Goal: Navigation & Orientation: Find specific page/section

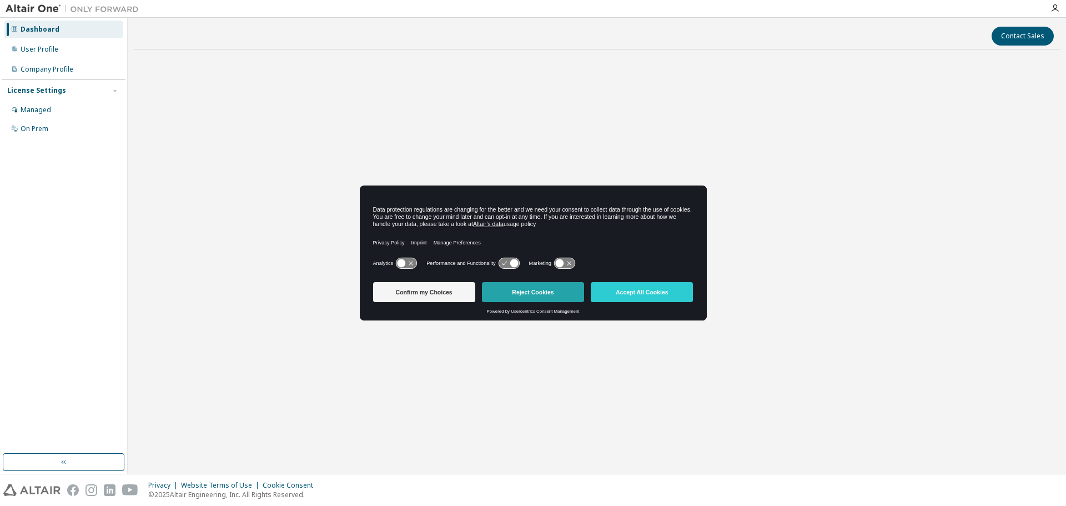
click at [566, 295] on button "Reject Cookies" at bounding box center [533, 292] width 102 height 20
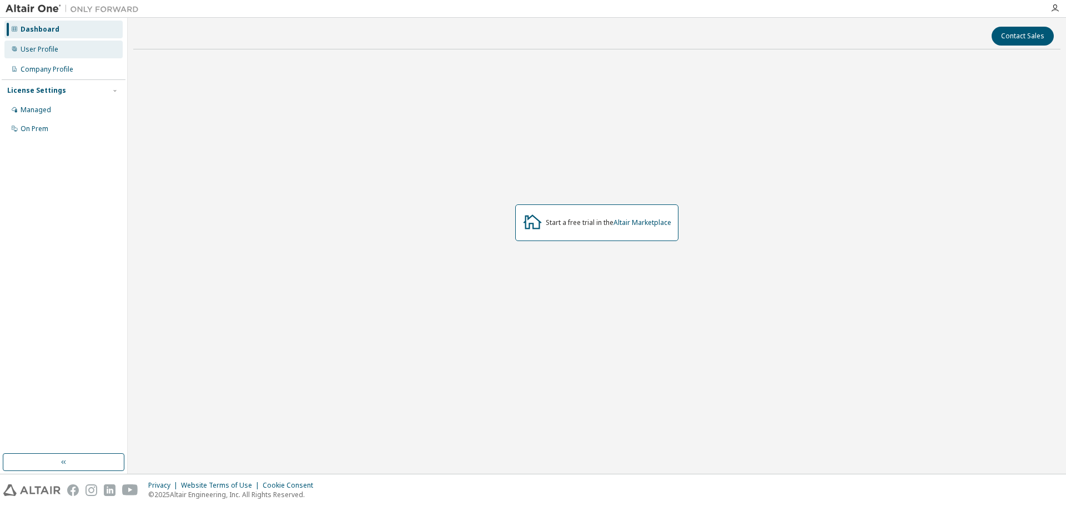
click at [74, 46] on div "User Profile" at bounding box center [63, 50] width 118 height 18
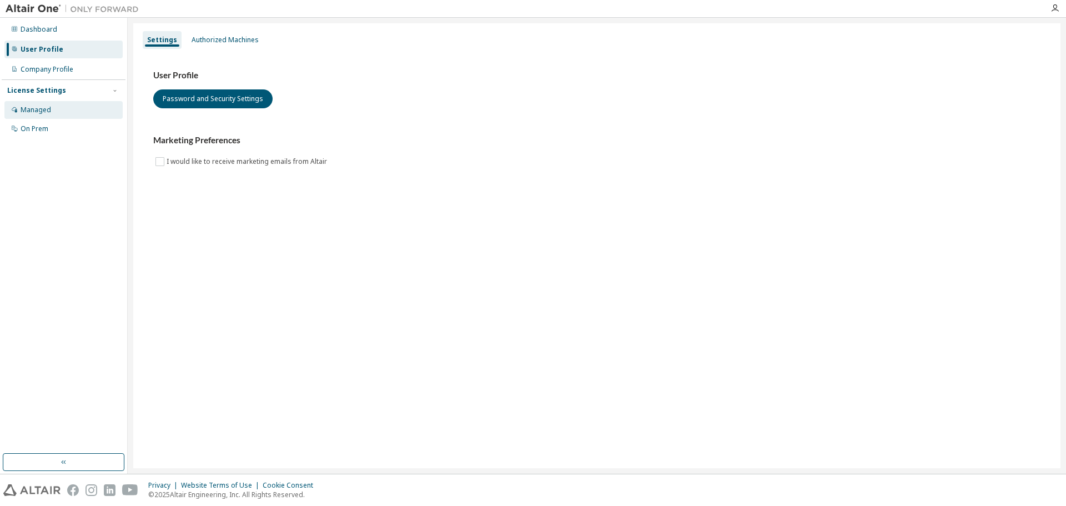
click at [66, 108] on div "Managed" at bounding box center [63, 110] width 118 height 18
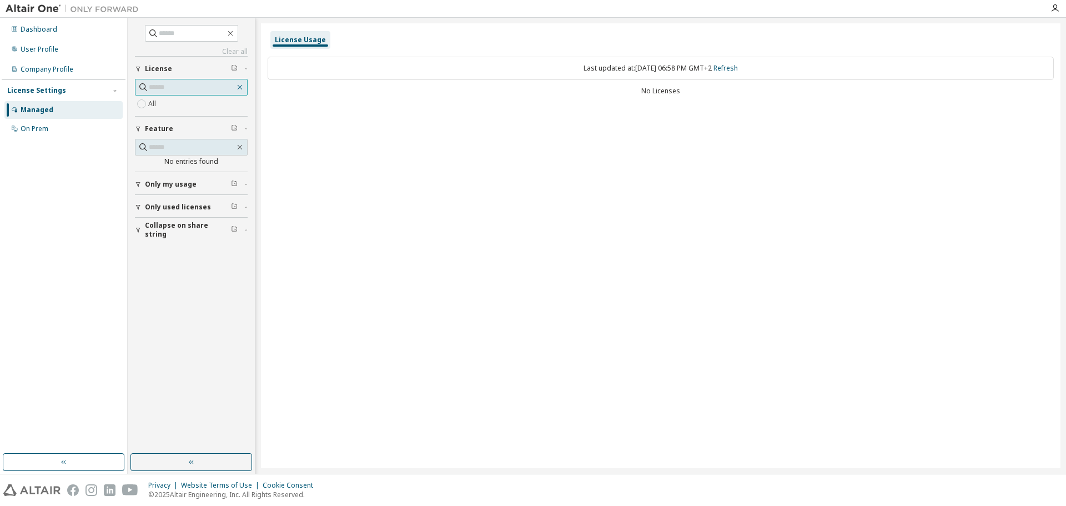
click at [237, 87] on icon "button" at bounding box center [239, 87] width 9 height 9
click at [78, 29] on div "Dashboard" at bounding box center [63, 30] width 118 height 18
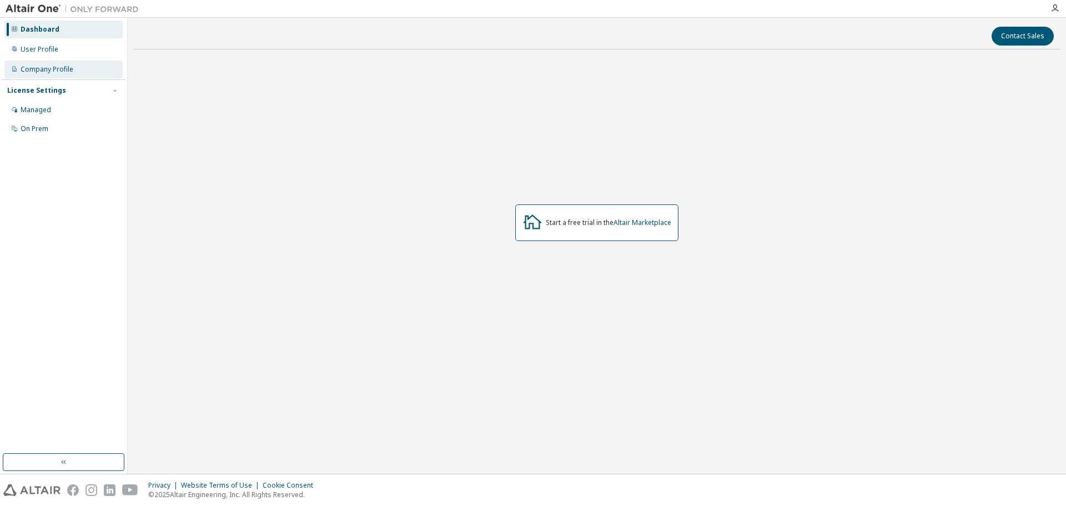
click at [67, 62] on div "Company Profile" at bounding box center [63, 70] width 118 height 18
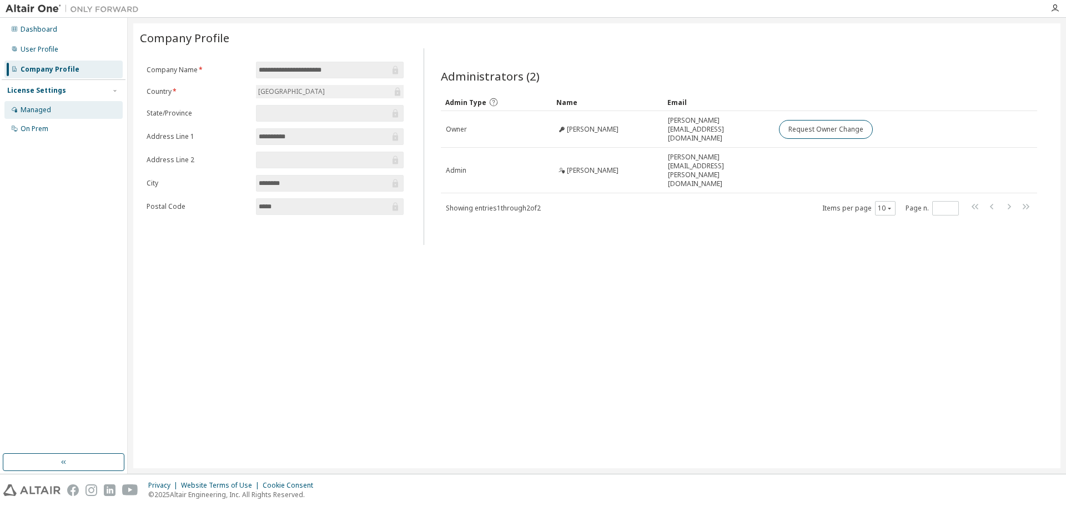
click at [49, 114] on div "Managed" at bounding box center [36, 110] width 31 height 9
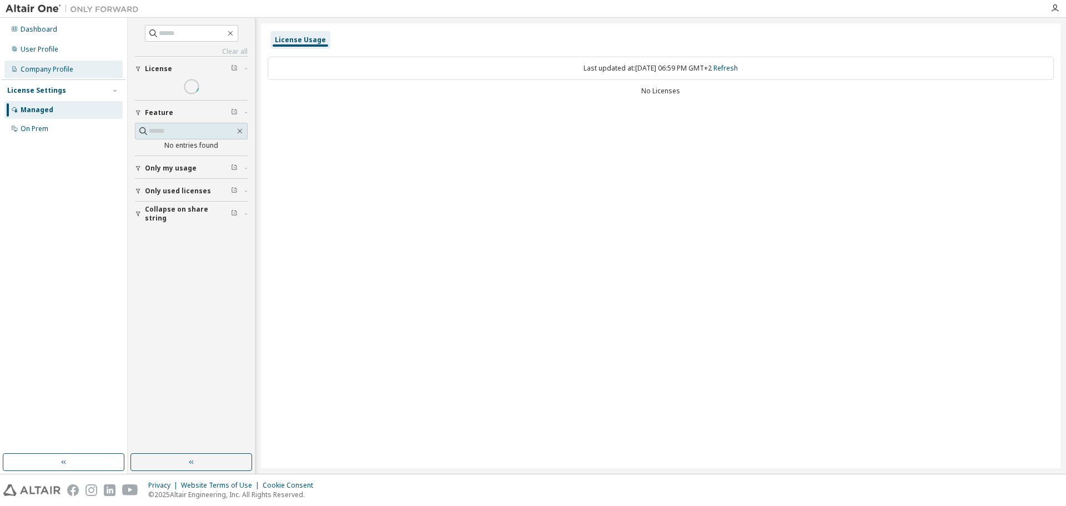
click at [58, 64] on div "Company Profile" at bounding box center [63, 70] width 118 height 18
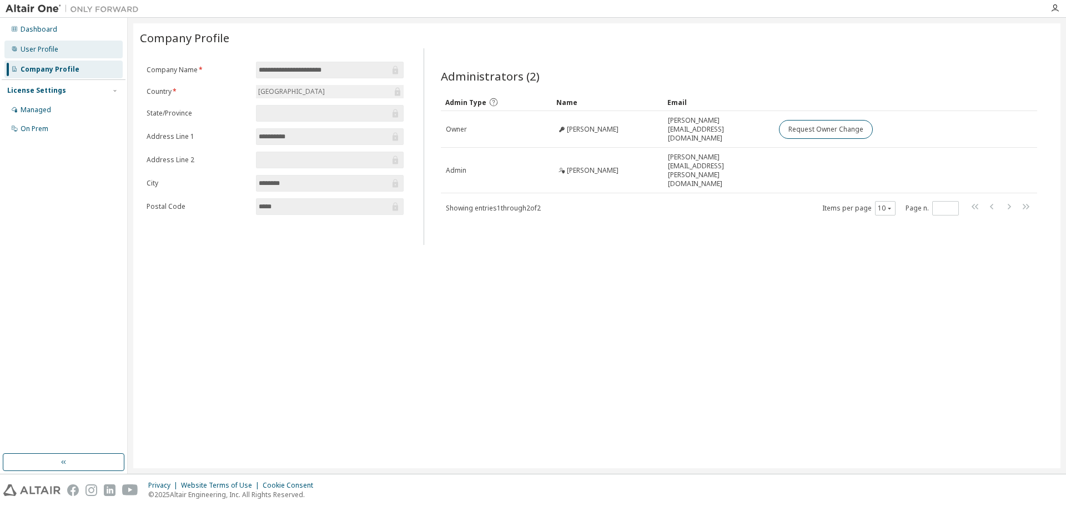
click at [61, 53] on div "User Profile" at bounding box center [63, 50] width 118 height 18
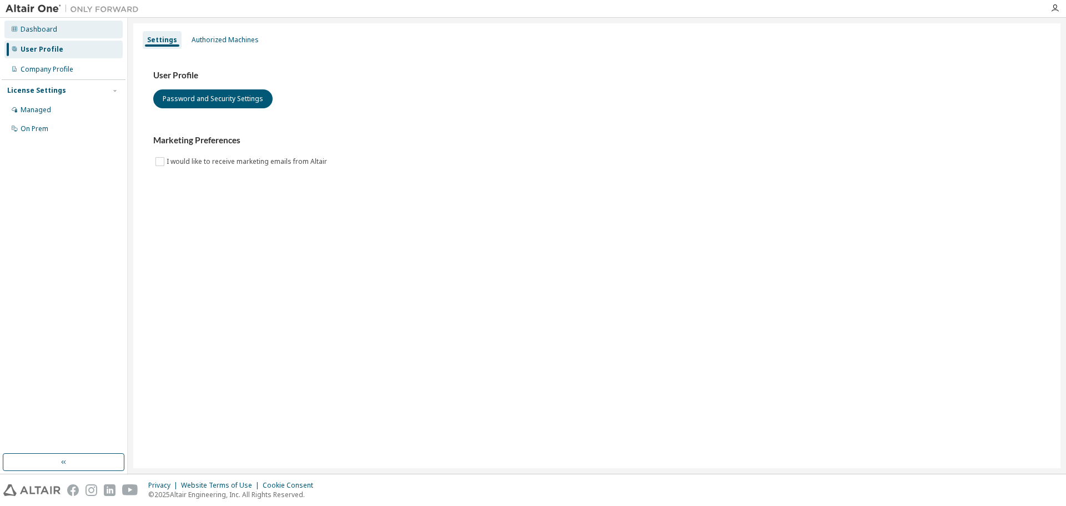
click at [58, 29] on div "Dashboard" at bounding box center [63, 30] width 118 height 18
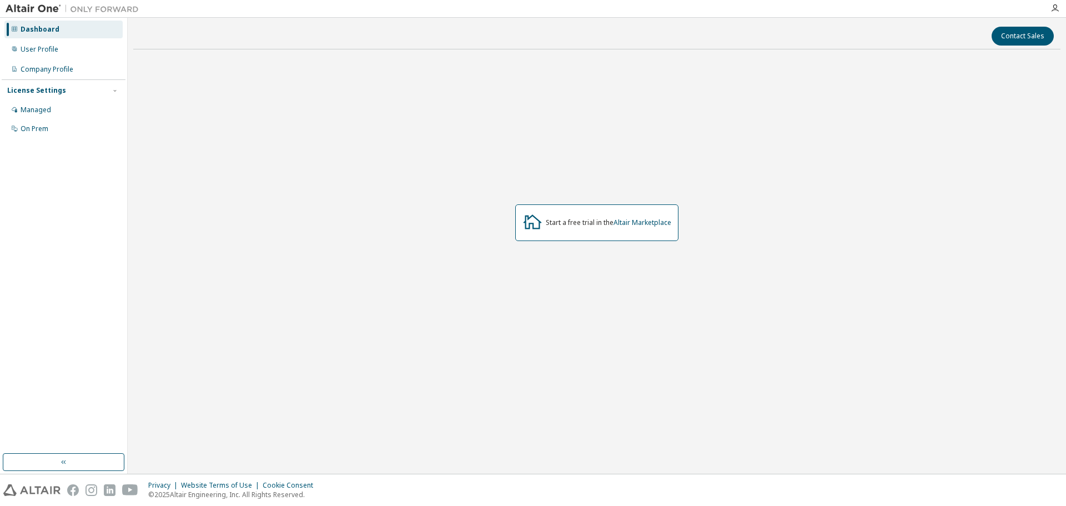
click at [572, 214] on div "Start a free trial in the Altair Marketplace" at bounding box center [596, 222] width 163 height 37
click at [654, 220] on link "Altair Marketplace" at bounding box center [643, 222] width 58 height 9
